Goal: Task Accomplishment & Management: Complete application form

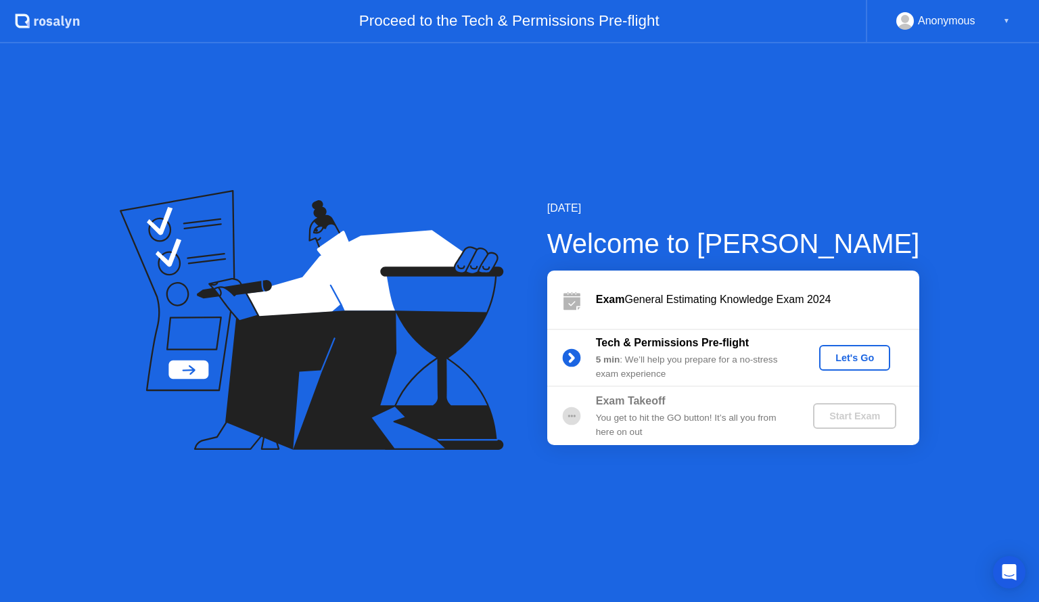
click at [866, 152] on div "[DATE] Welcome to [PERSON_NAME] Exam General Estimating Knowledge Exam 2024 Tec…" at bounding box center [519, 322] width 1039 height 559
click at [568, 360] on circle at bounding box center [571, 358] width 18 height 18
click at [854, 352] on div "Let's Go" at bounding box center [854, 357] width 60 height 11
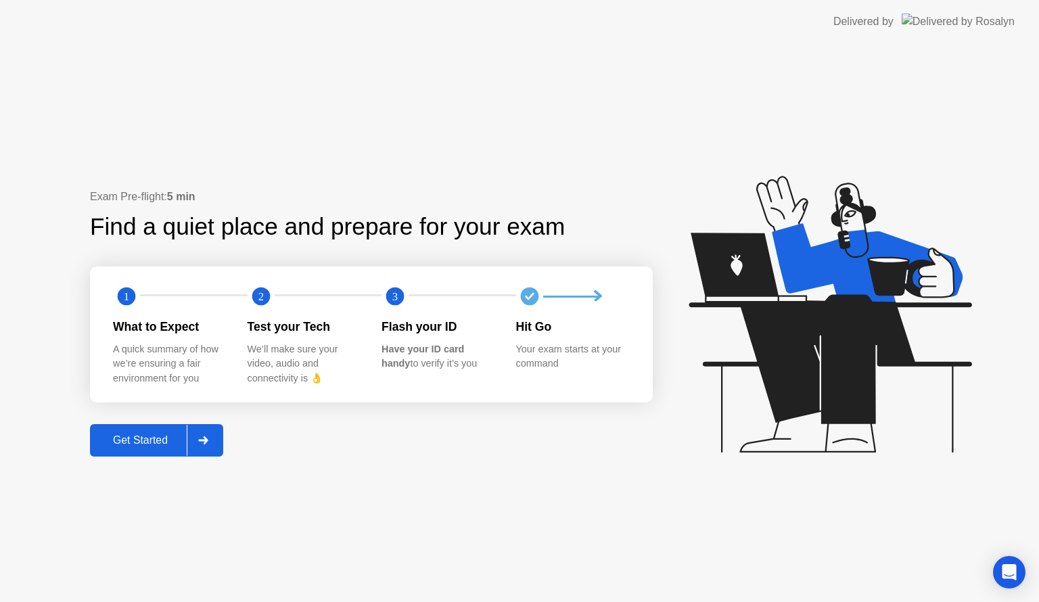
click at [200, 435] on div at bounding box center [203, 440] width 32 height 31
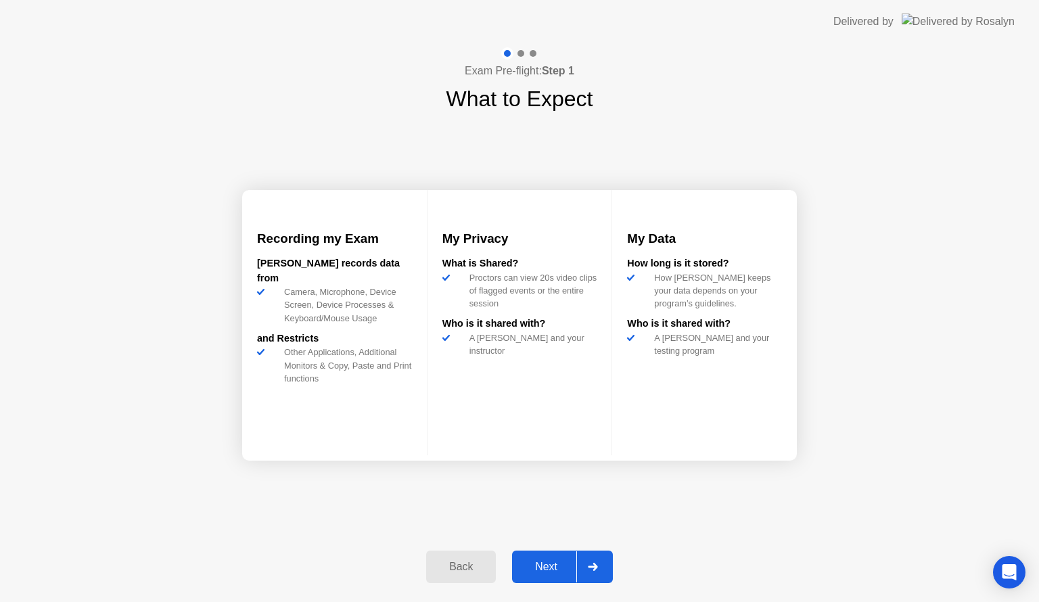
click at [587, 571] on div at bounding box center [592, 566] width 32 height 31
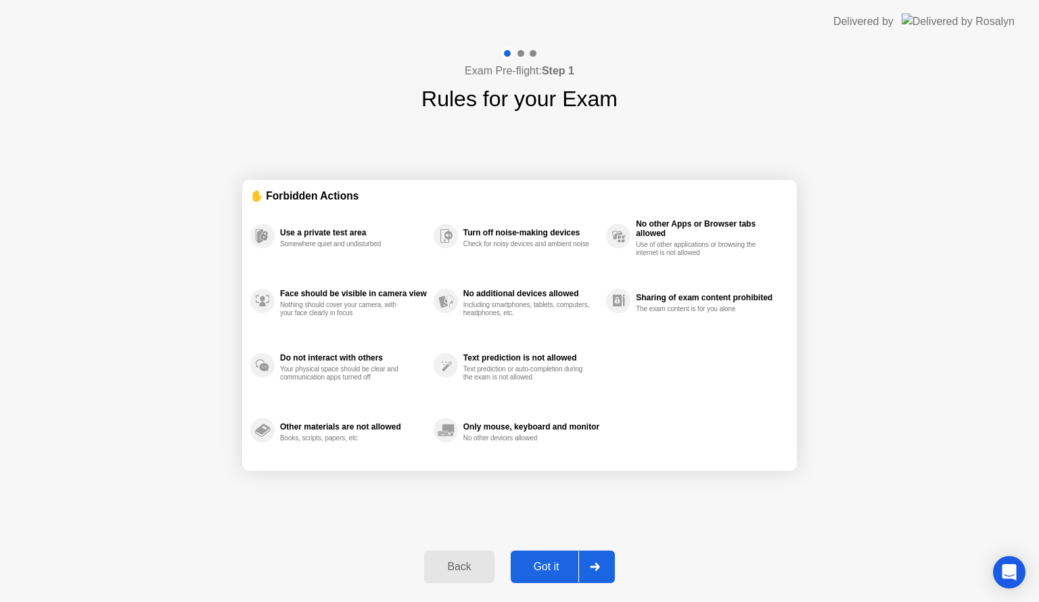
click at [535, 571] on div "Got it" at bounding box center [547, 567] width 64 height 12
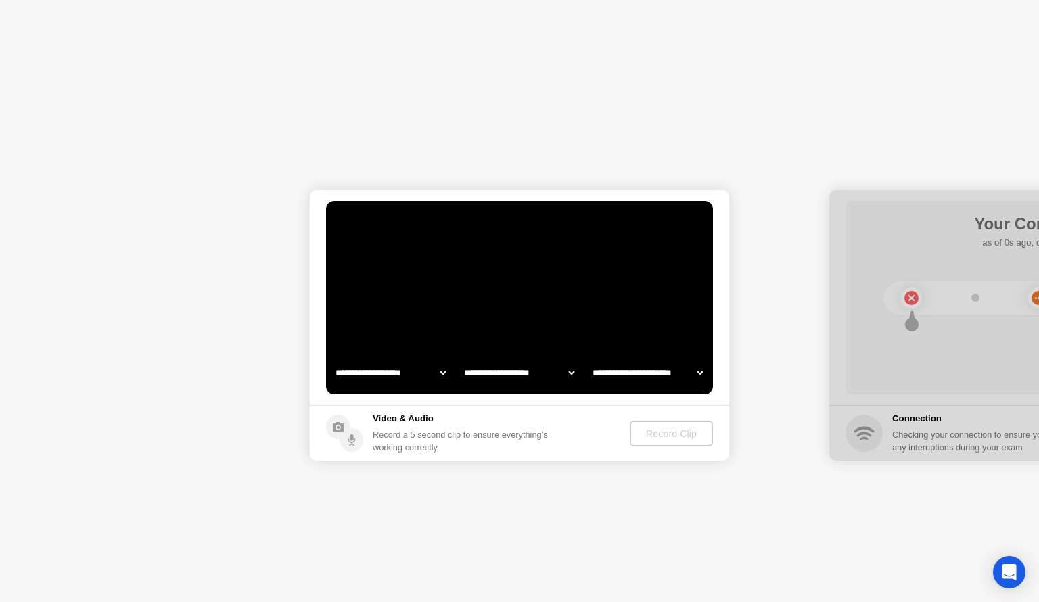
select select "**********"
select select "*******"
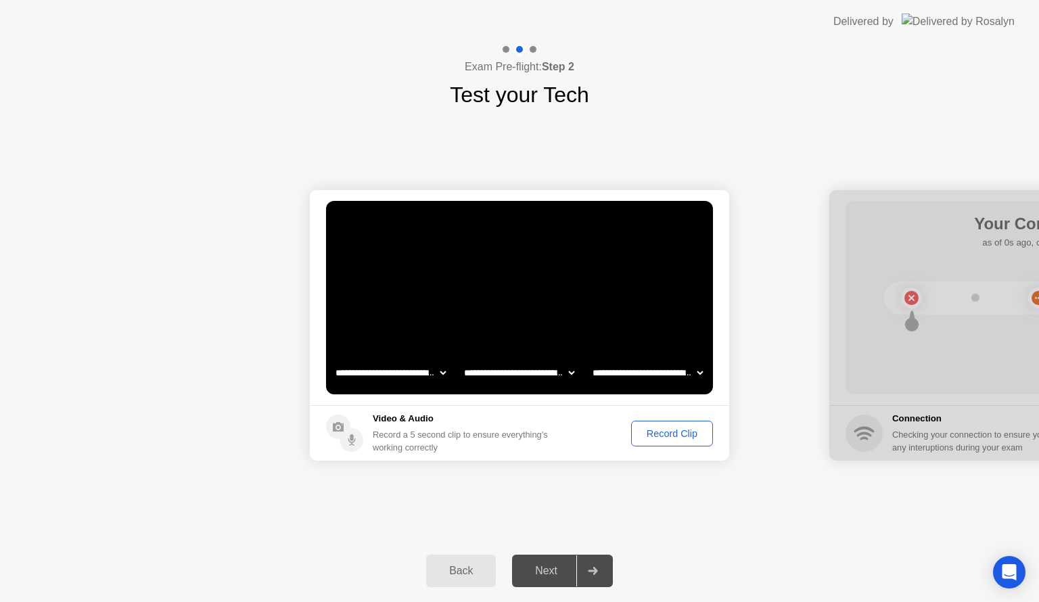
click at [592, 576] on div at bounding box center [592, 570] width 32 height 31
click at [555, 573] on div "Next" at bounding box center [546, 571] width 60 height 12
click at [668, 430] on div "Record Clip" at bounding box center [672, 433] width 72 height 11
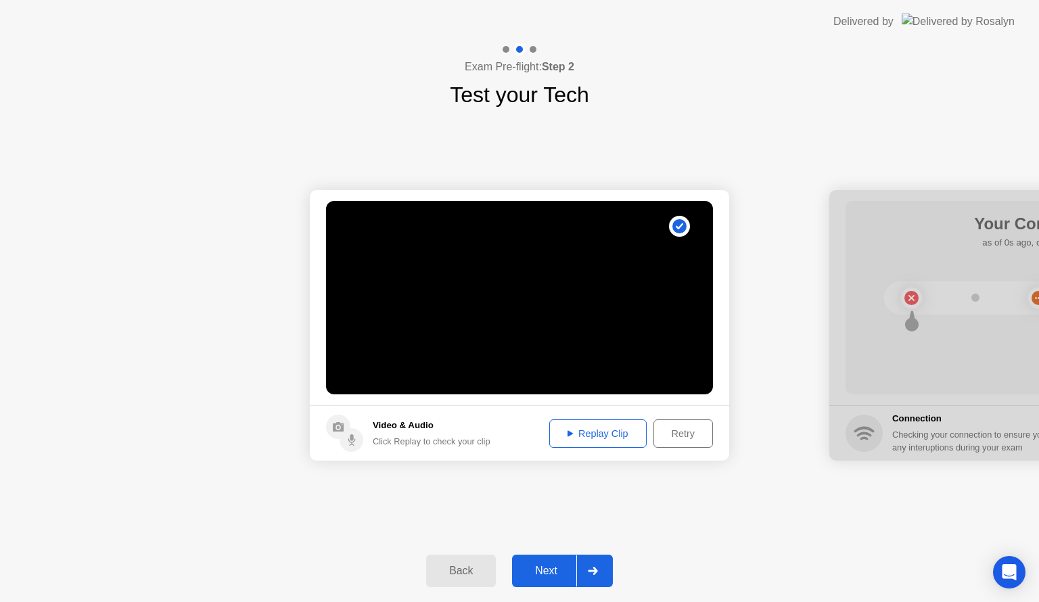
click at [593, 442] on button "Replay Clip" at bounding box center [597, 433] width 97 height 28
click at [557, 565] on div "Next" at bounding box center [546, 571] width 60 height 12
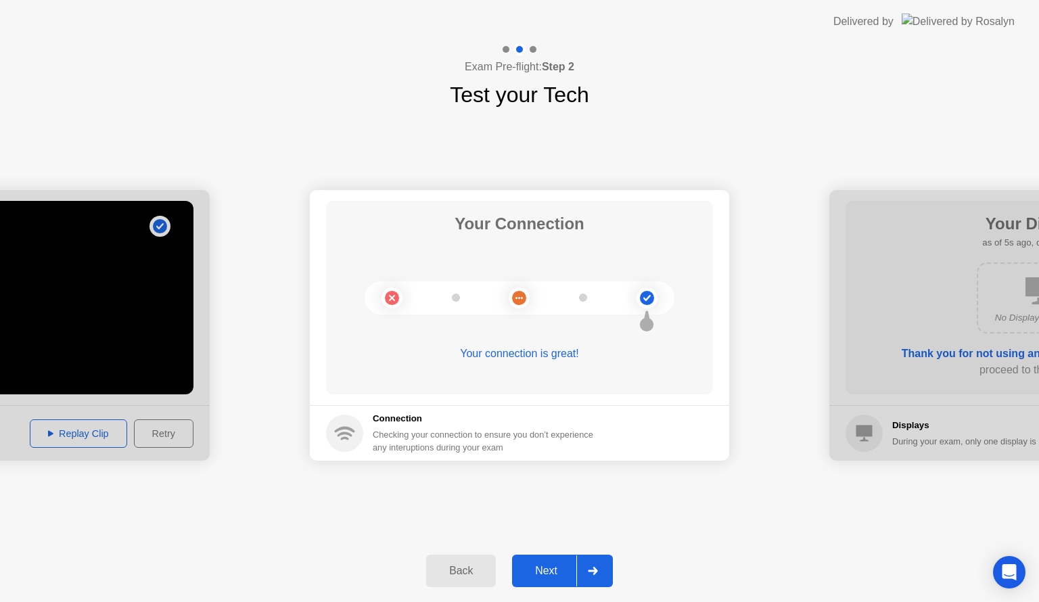
click at [557, 565] on div "Next" at bounding box center [546, 571] width 60 height 12
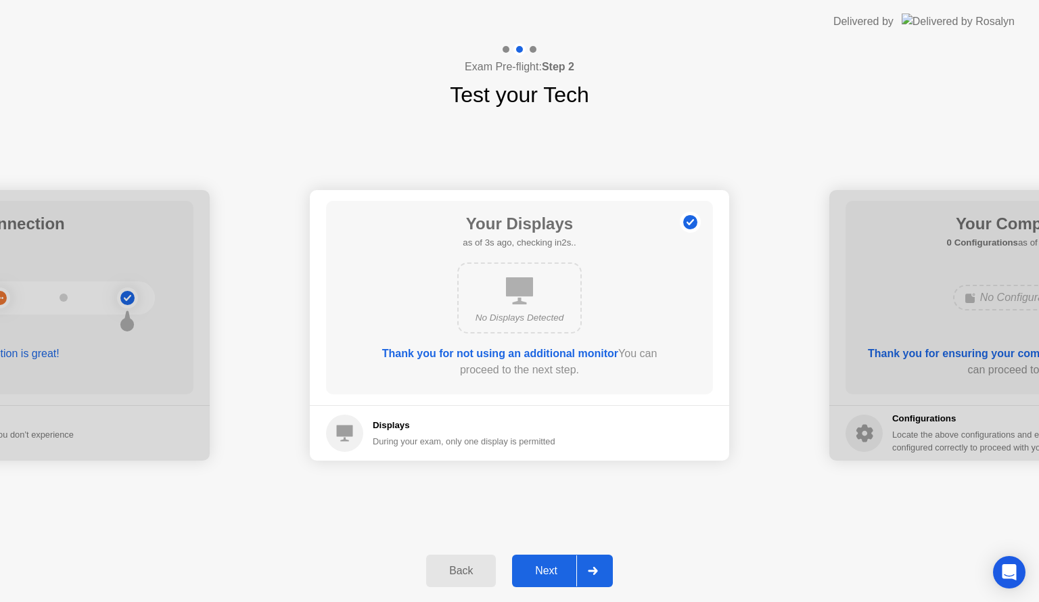
click at [557, 565] on div "Next" at bounding box center [546, 571] width 60 height 12
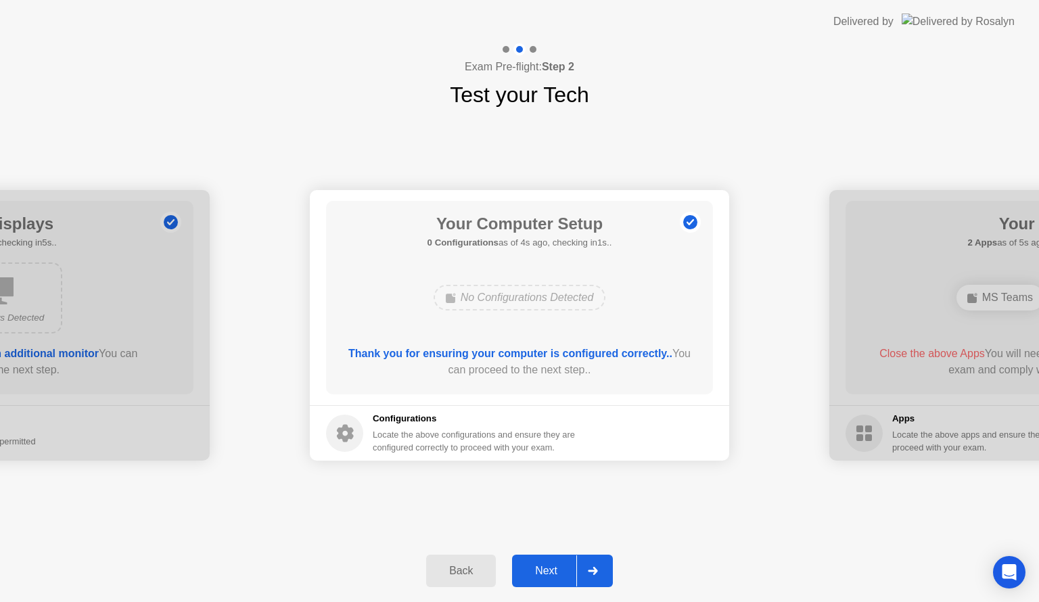
click at [557, 565] on div "Next" at bounding box center [546, 571] width 60 height 12
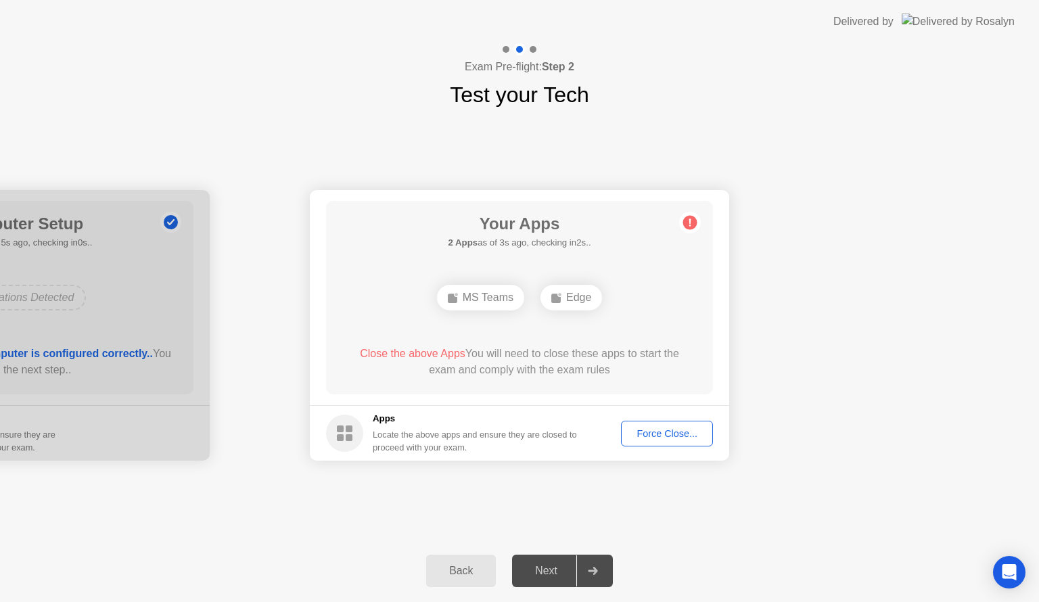
click at [791, 5] on header "Delivered by" at bounding box center [519, 21] width 1039 height 43
click at [501, 313] on div "MS Teams Edge" at bounding box center [520, 297] width 310 height 37
click at [647, 438] on div "Force Close..." at bounding box center [667, 433] width 83 height 11
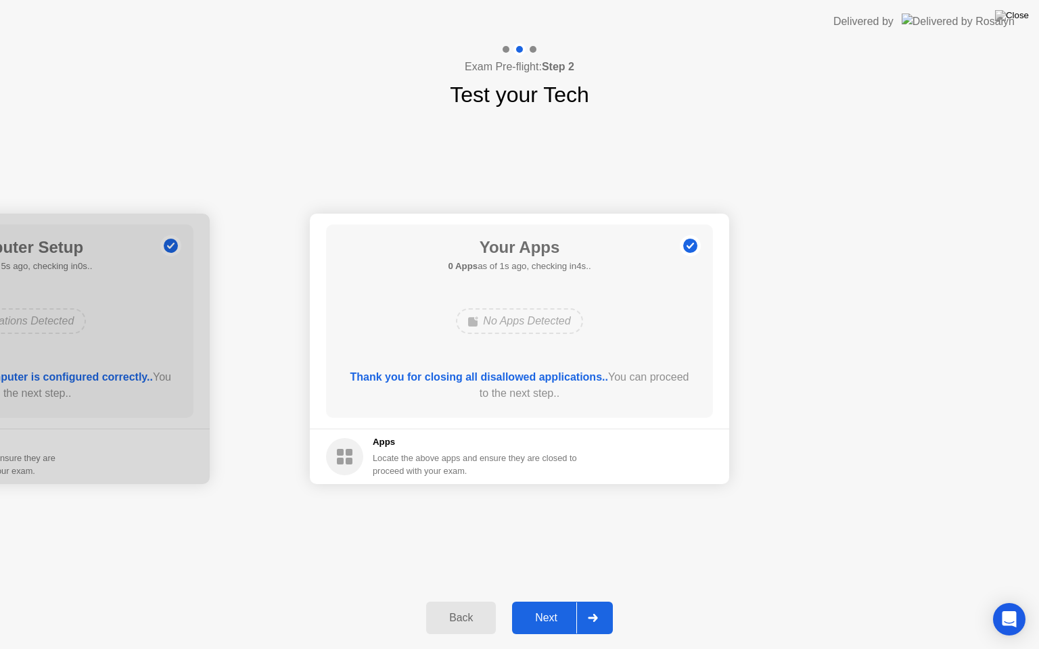
click at [555, 601] on div "Next" at bounding box center [546, 618] width 60 height 12
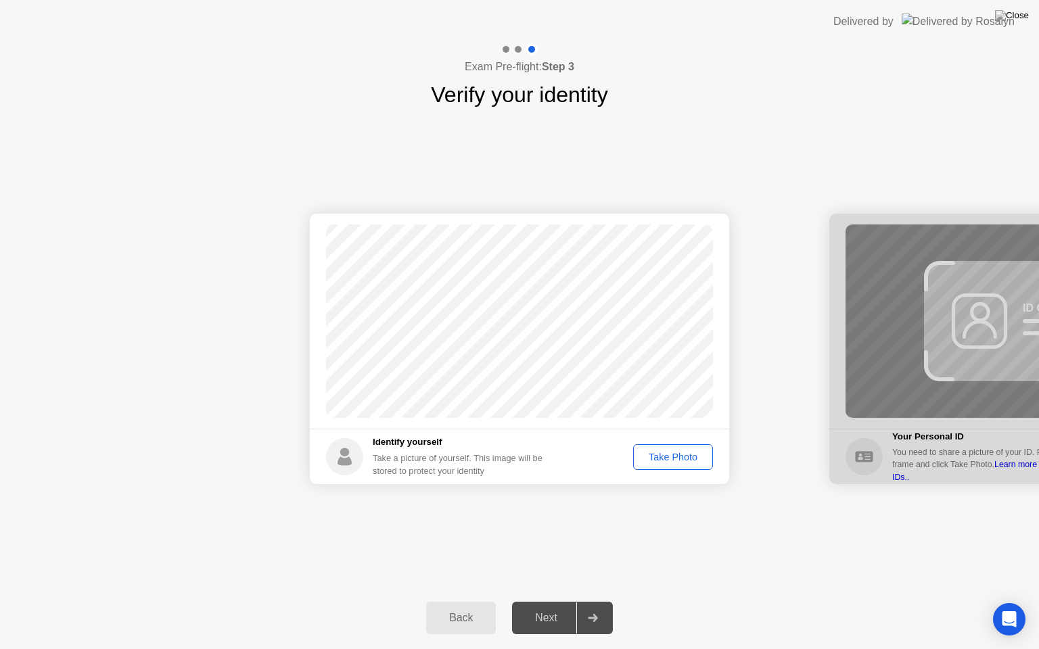
click at [673, 458] on div "Take Photo" at bounding box center [673, 457] width 70 height 11
click at [673, 458] on div "Retake" at bounding box center [681, 457] width 53 height 11
click at [673, 457] on div "Take Photo" at bounding box center [673, 457] width 70 height 11
click at [673, 457] on div "Retake" at bounding box center [681, 457] width 53 height 11
click at [673, 457] on div "Take Photo" at bounding box center [673, 457] width 70 height 11
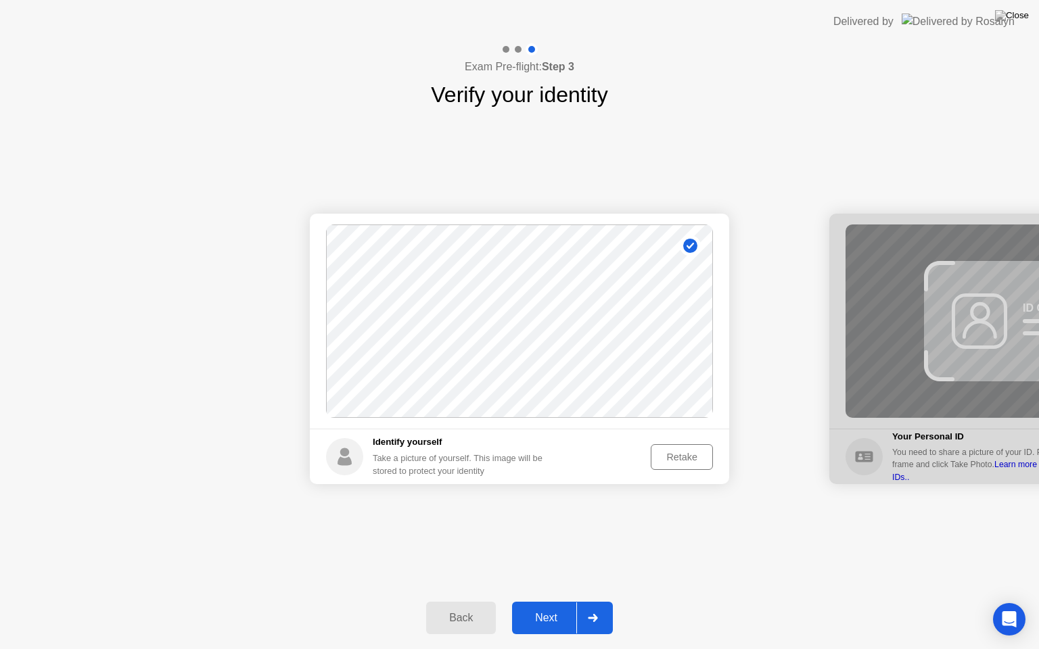
click at [529, 601] on div "Next" at bounding box center [546, 618] width 60 height 12
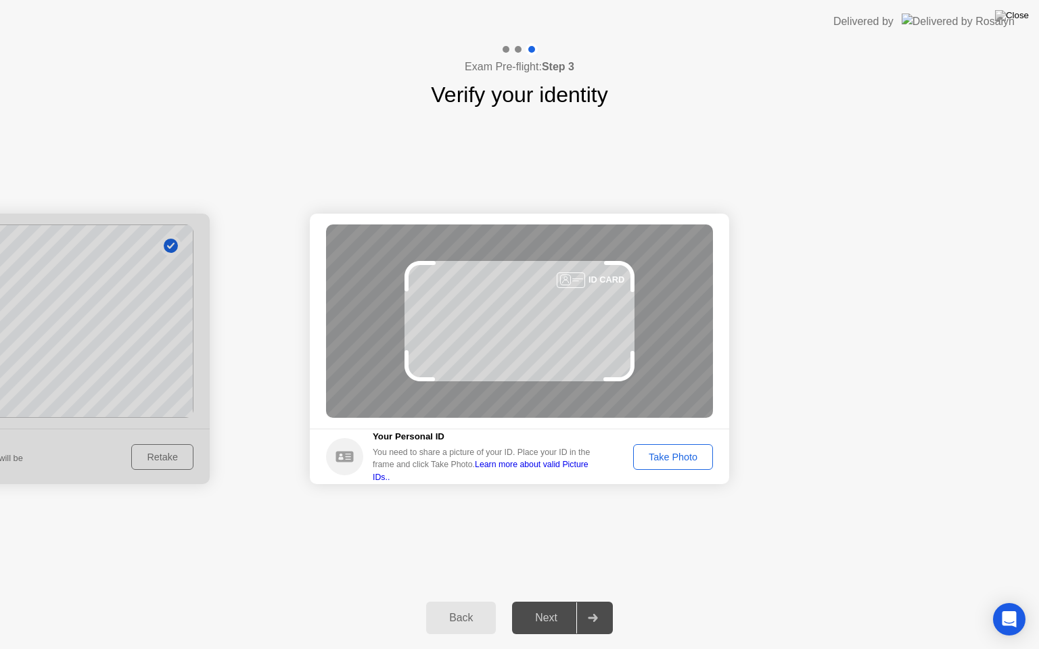
click at [693, 446] on button "Take Photo" at bounding box center [673, 457] width 80 height 26
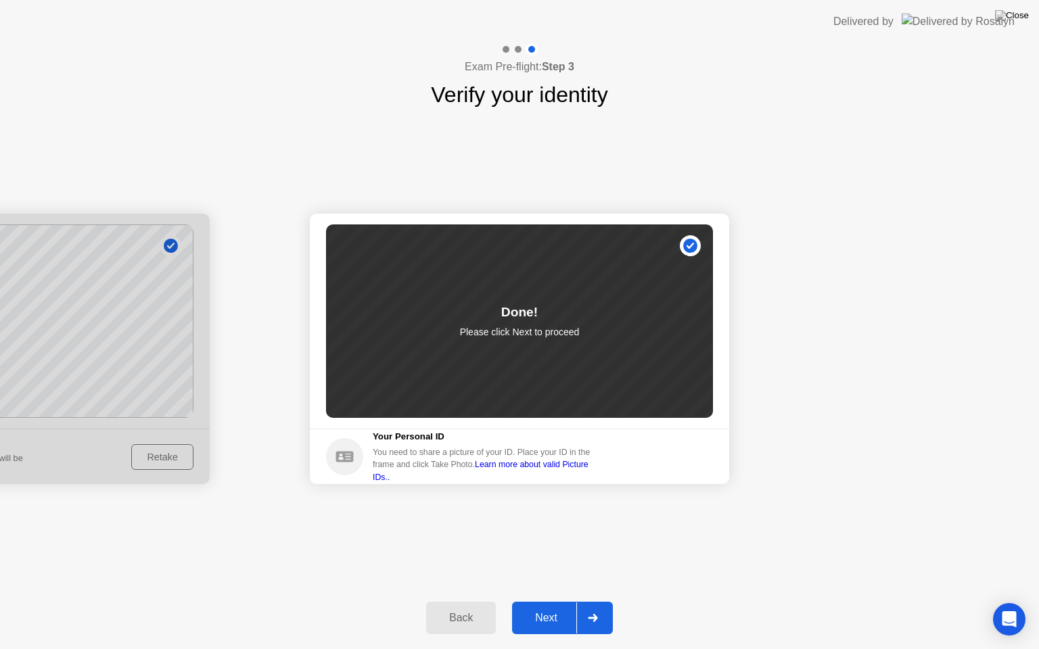
click at [552, 601] on div "Next" at bounding box center [546, 618] width 60 height 12
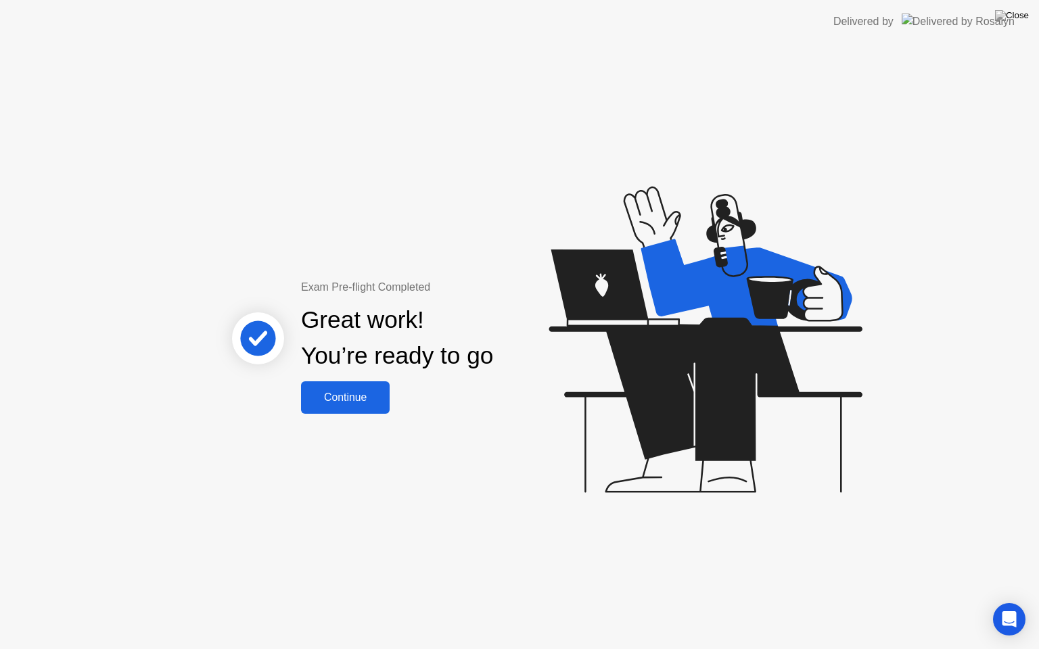
click at [348, 394] on div "Continue" at bounding box center [345, 398] width 80 height 12
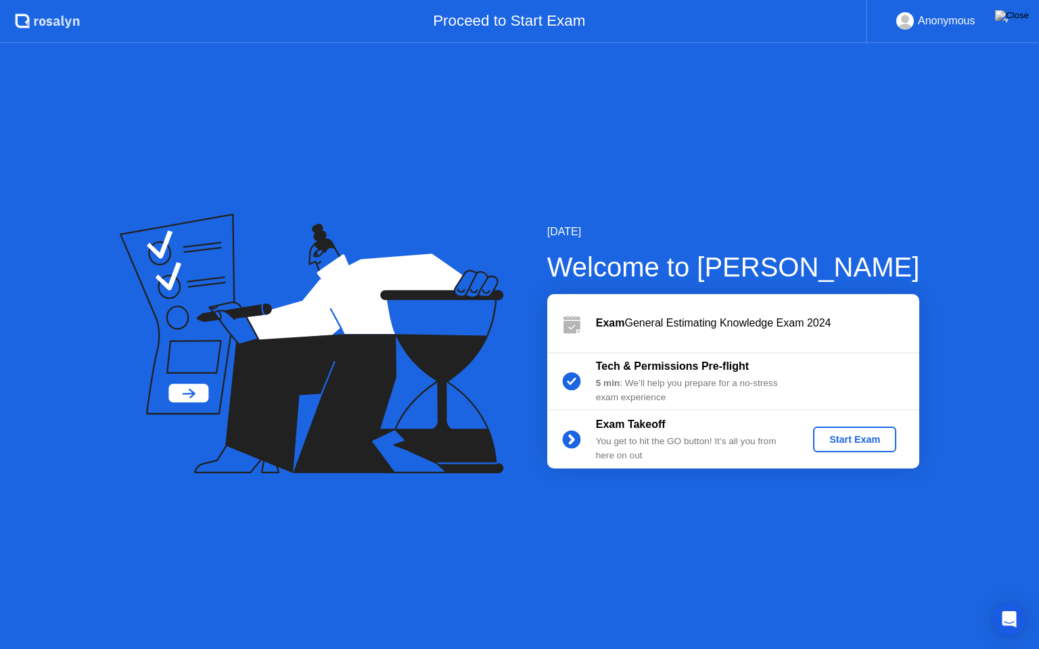
click at [877, 438] on div "Start Exam" at bounding box center [854, 439] width 72 height 11
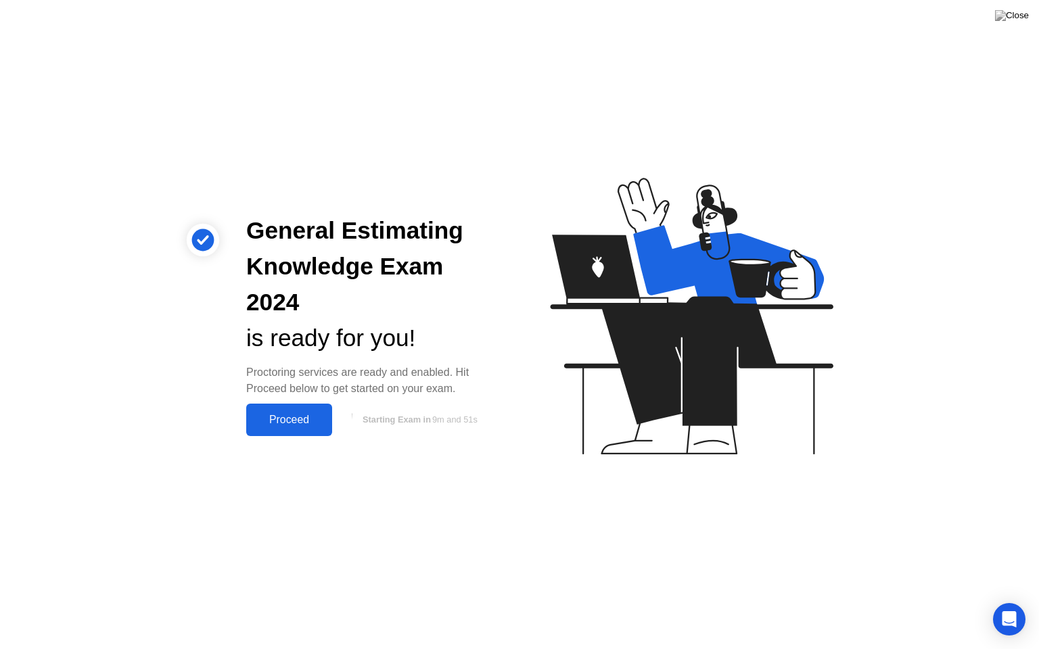
click at [295, 414] on div "Proceed" at bounding box center [289, 420] width 78 height 12
